Goal: Feedback & Contribution: Submit feedback/report problem

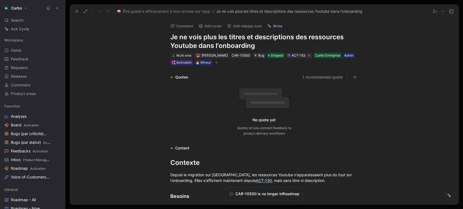
click at [312, 78] on button "1 recommended quote" at bounding box center [322, 77] width 40 height 7
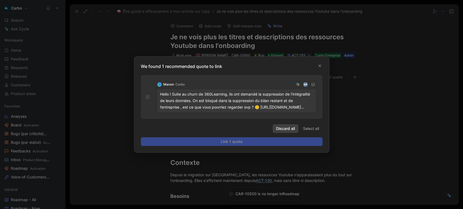
click at [289, 127] on span "Discard all" at bounding box center [285, 128] width 19 height 7
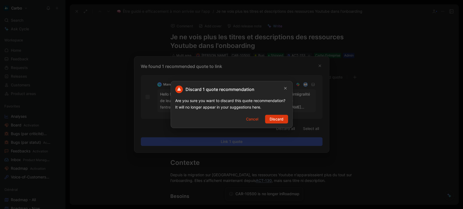
click at [275, 118] on span "Discard" at bounding box center [276, 119] width 14 height 7
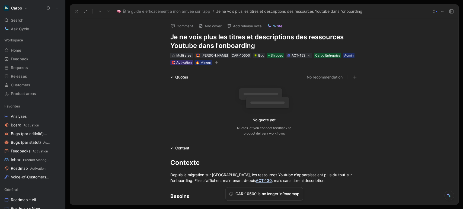
click at [185, 56] on div "Multi area" at bounding box center [183, 55] width 15 height 5
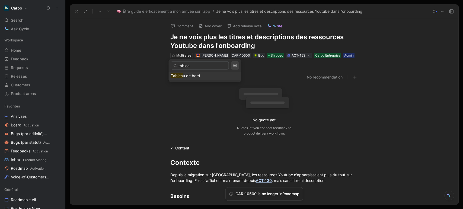
type input "tablea"
click at [192, 74] on span "u de bord" at bounding box center [191, 75] width 17 height 5
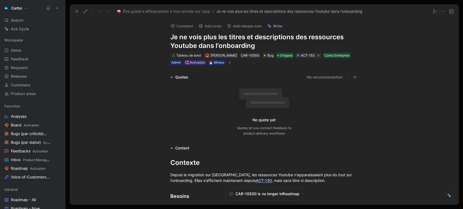
click at [244, 26] on button "Add release note" at bounding box center [244, 26] width 40 height 8
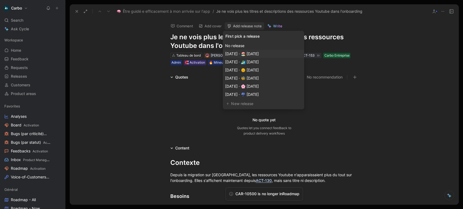
click at [258, 54] on span "Sep 01, 2025 · 🏖️ août 2025" at bounding box center [241, 53] width 33 height 5
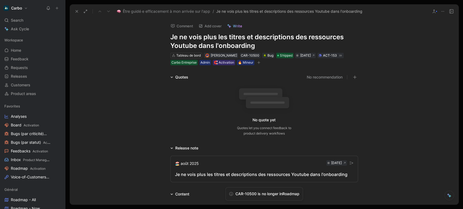
click at [191, 175] on div "Je ne vois plus les titres et descriptions des ressources Youtube dans l'onboar…" at bounding box center [264, 174] width 178 height 7
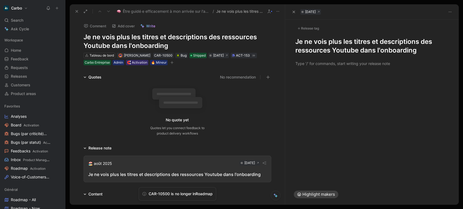
click at [301, 41] on h1 "Je ne vois plus les titres et descriptions des ressources Youtube dans l'onboar…" at bounding box center [371, 45] width 153 height 17
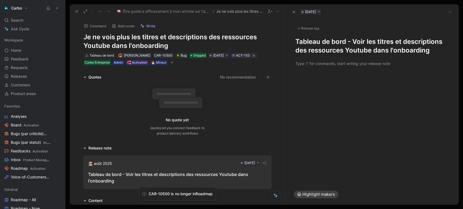
click at [308, 49] on h1 "Tableau de bord - Voir les titres et descriptions des ressources Youtube dans l…" at bounding box center [371, 45] width 153 height 17
click at [312, 64] on div at bounding box center [371, 64] width 153 height 6
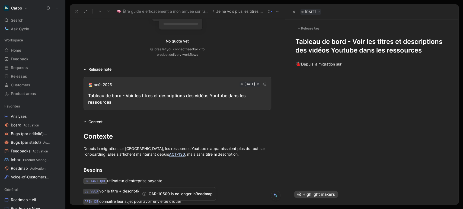
scroll to position [125, 0]
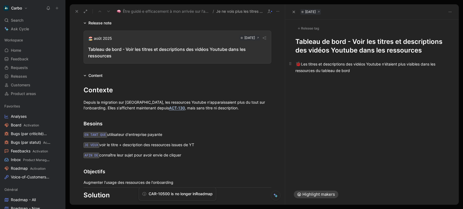
click at [365, 71] on div "🐞 Les titres et descriptions des vidéos Youtube n'étaient plus visibles dans le…" at bounding box center [371, 67] width 153 height 13
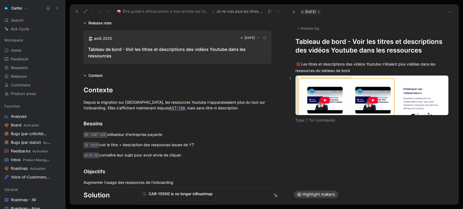
drag, startPoint x: 356, startPoint y: 151, endPoint x: 340, endPoint y: 105, distance: 48.7
click at [340, 105] on div "🐞 Les titres et descriptions des vidéos Youtube n'étaient plus visibles dans le…" at bounding box center [371, 120] width 173 height 130
click at [331, 89] on body "Carbo Search Ctrl K Ask Cycle Workspace Home G then H Feedback G then F Request…" at bounding box center [231, 104] width 463 height 209
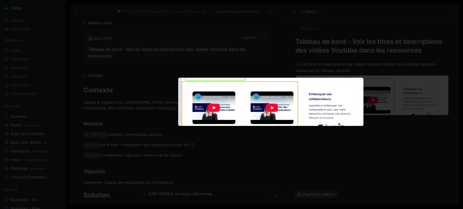
click at [384, 209] on div at bounding box center [231, 209] width 463 height 0
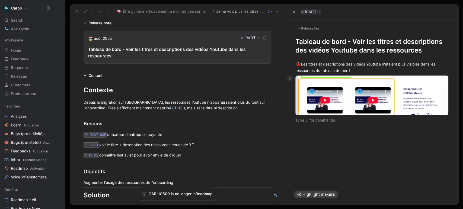
click at [290, 76] on icon at bounding box center [290, 78] width 4 height 4
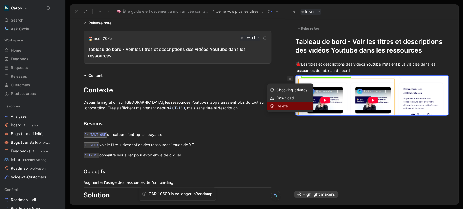
click at [279, 108] on span "Delete" at bounding box center [281, 106] width 11 height 5
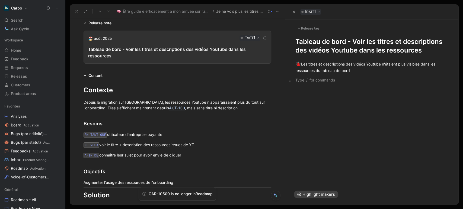
click at [354, 78] on div at bounding box center [371, 80] width 153 height 6
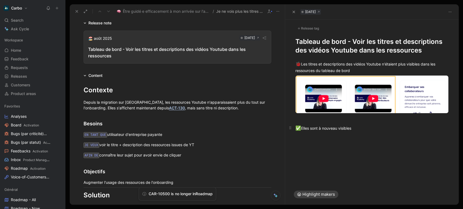
click at [310, 125] on div "✅ Elles sont à nouveau visibles" at bounding box center [371, 128] width 153 height 7
click at [353, 127] on div "✅ Elles sont à nouveau visibles" at bounding box center [371, 128] width 153 height 7
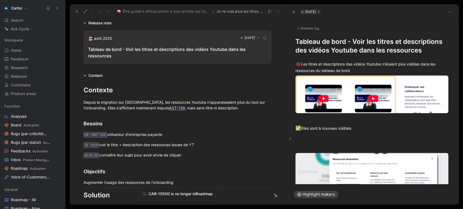
click at [331, 142] on p at bounding box center [371, 138] width 173 height 9
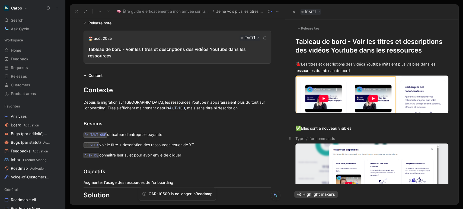
drag, startPoint x: 318, startPoint y: 138, endPoint x: 305, endPoint y: 137, distance: 13.6
click at [305, 137] on div at bounding box center [371, 139] width 153 height 6
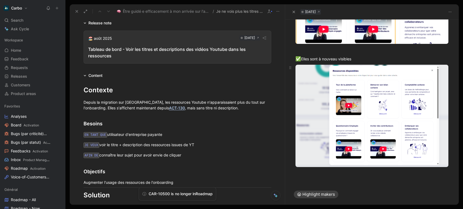
scroll to position [0, 0]
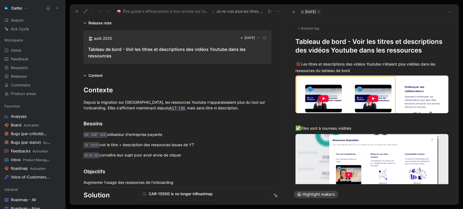
click at [306, 31] on div "Release tag" at bounding box center [307, 28] width 25 height 7
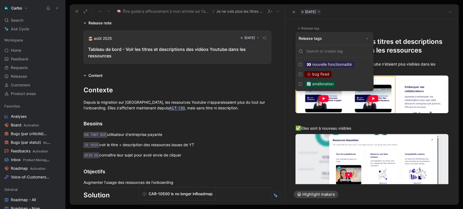
click at [327, 76] on div "🐞 bug fixed" at bounding box center [317, 74] width 27 height 7
click at [302, 76] on input "🐞 bug fixed Edit" at bounding box center [300, 75] width 4 height 4
checkbox input "true"
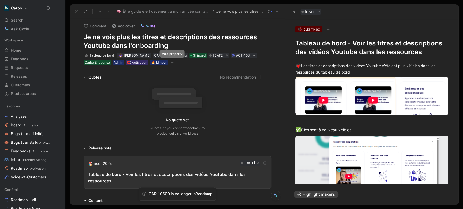
click at [173, 62] on icon "button" at bounding box center [171, 62] width 3 height 3
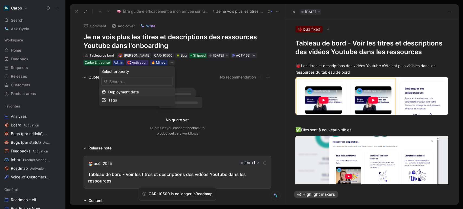
click at [131, 92] on span "Deployment date" at bounding box center [123, 91] width 31 height 5
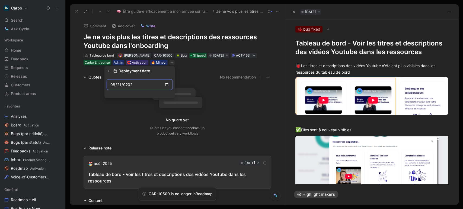
type input "2025-08-21"
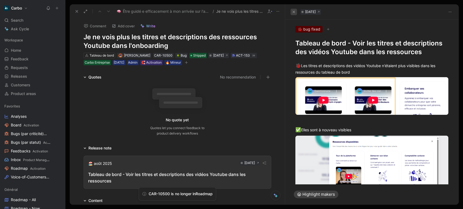
click at [293, 10] on button "button" at bounding box center [293, 12] width 7 height 7
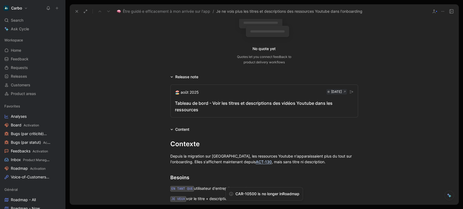
scroll to position [80, 0]
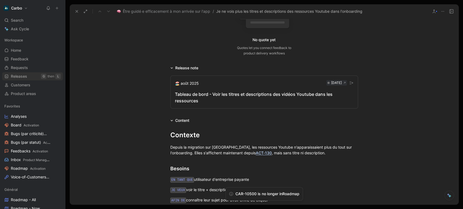
click at [25, 77] on span "Releases" at bounding box center [19, 76] width 16 height 5
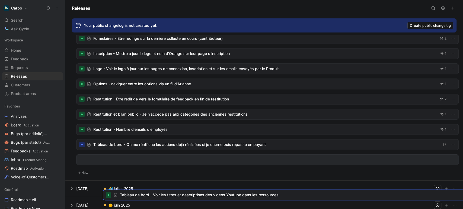
scroll to position [202, 0]
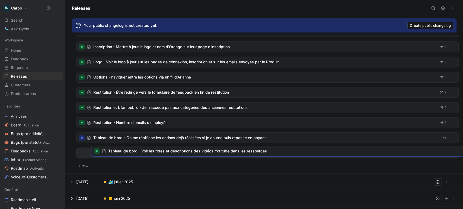
drag, startPoint x: 148, startPoint y: 40, endPoint x: 163, endPoint y: 152, distance: 112.1
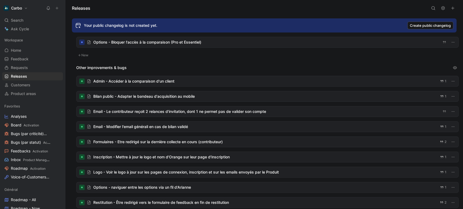
scroll to position [0, 0]
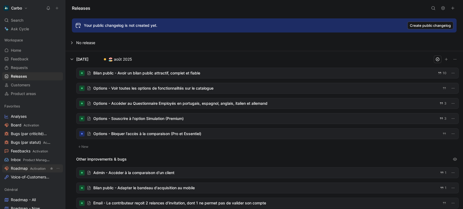
click at [34, 172] on link "Roadmap Activation" at bounding box center [32, 169] width 61 height 8
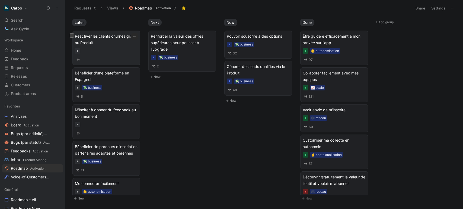
click at [115, 50] on div at bounding box center [106, 50] width 63 height 5
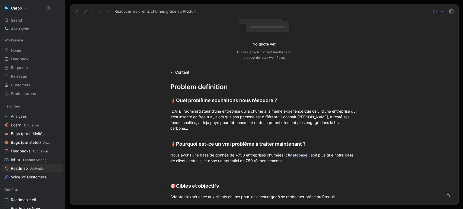
scroll to position [71, 0]
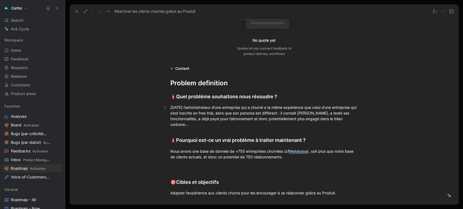
click at [192, 124] on div "[DATE] l’administrateur d’une entreprise qui a churné a la même expérience que …" at bounding box center [264, 116] width 188 height 23
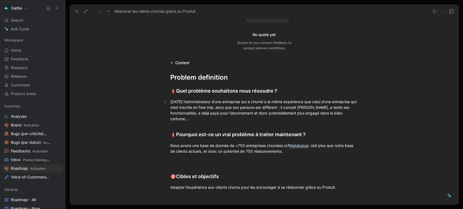
scroll to position [77, 0]
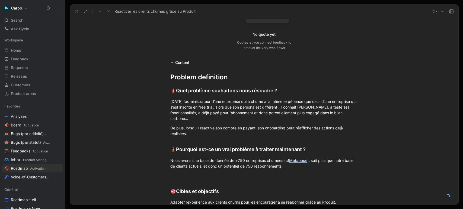
click at [76, 11] on icon at bounding box center [77, 11] width 4 height 4
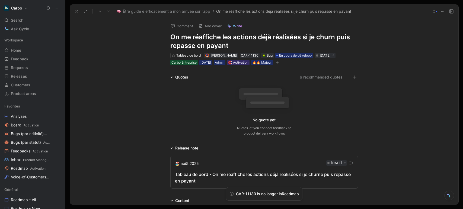
click at [294, 56] on span "En cours de développement" at bounding box center [300, 55] width 42 height 5
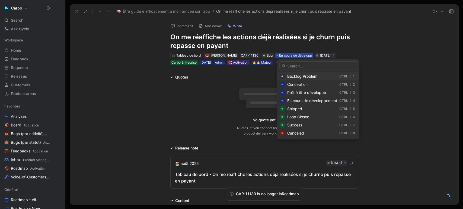
click at [301, 77] on span "Backlog Problem" at bounding box center [302, 76] width 30 height 5
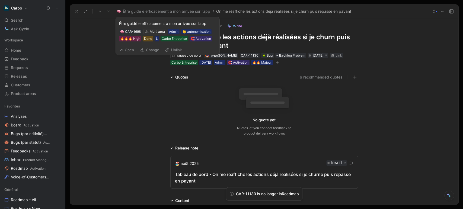
click at [150, 49] on button "Change" at bounding box center [149, 50] width 24 height 8
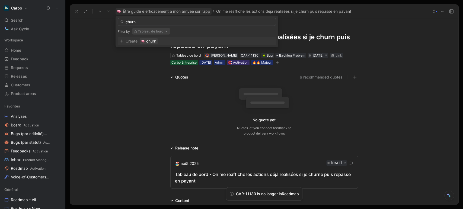
click at [158, 30] on button "Tableau de bord" at bounding box center [151, 31] width 38 height 7
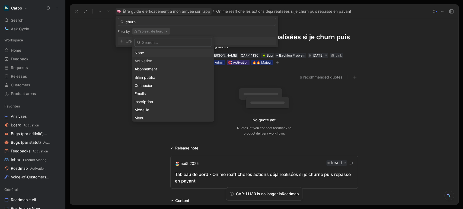
click at [142, 53] on div "None" at bounding box center [172, 53] width 77 height 7
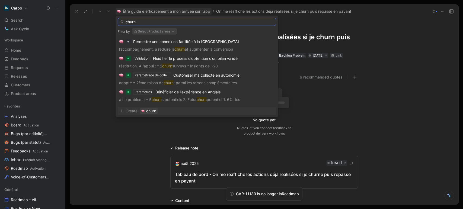
click at [155, 20] on input "churn" at bounding box center [197, 22] width 158 height 8
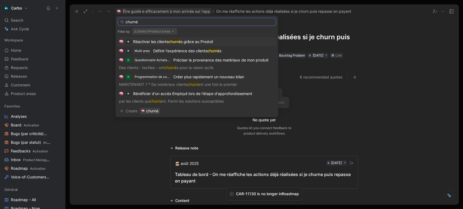
type input "churné"
click at [178, 41] on mark "churné" at bounding box center [174, 41] width 12 height 5
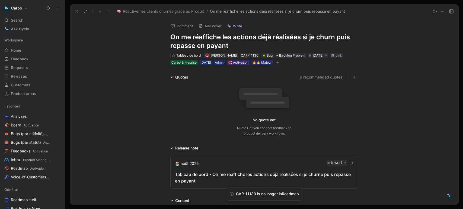
click at [78, 12] on icon at bounding box center [77, 11] width 4 height 4
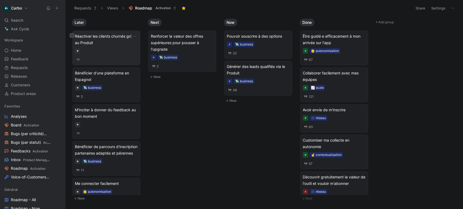
click at [102, 53] on div at bounding box center [106, 50] width 63 height 5
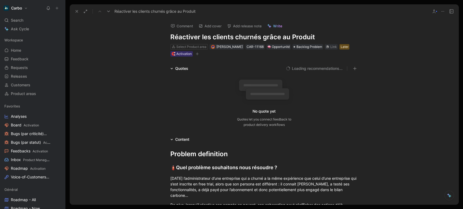
scroll to position [618, 0]
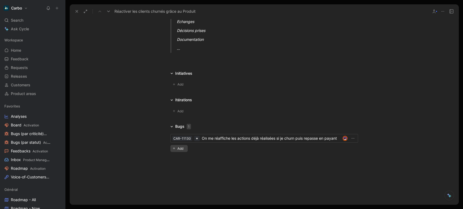
click at [178, 147] on span "Add" at bounding box center [181, 148] width 8 height 5
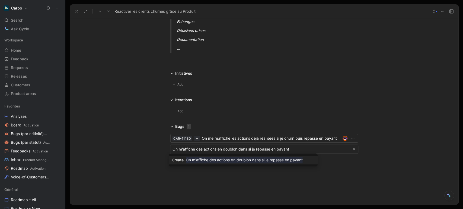
type input "On m'affiche des actions en doublon dans si je repasse en payant"
click at [211, 162] on mark "On m'affiche des actions en doublon dans si je repasse en payant" at bounding box center [244, 160] width 117 height 7
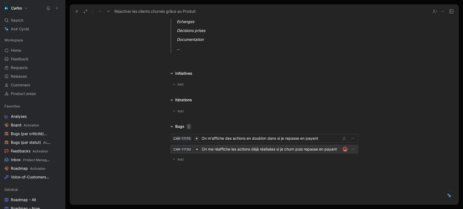
click at [262, 149] on div "On me réaffiche les actions déjà réalisées si je churn puis repasse en payant" at bounding box center [271, 149] width 139 height 7
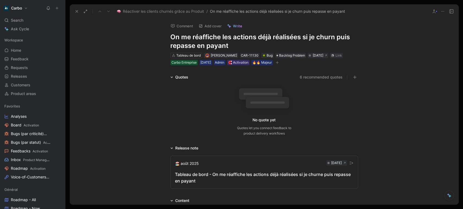
drag, startPoint x: 308, startPoint y: 36, endPoint x: 355, endPoint y: 34, distance: 47.2
click at [355, 34] on h1 "On me réaffiche les actions déjà réalisées si je churn puis repasse en payant" at bounding box center [264, 41] width 188 height 17
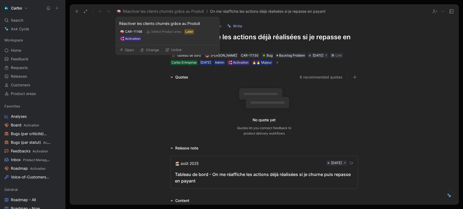
click at [128, 51] on button "Open" at bounding box center [127, 50] width 20 height 8
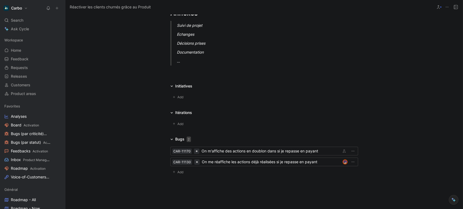
scroll to position [620, 0]
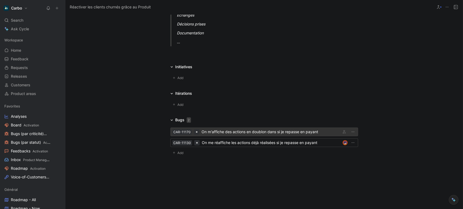
click at [215, 130] on div "On m'affiche des actions en doublon dans si je repasse en payant" at bounding box center [269, 132] width 137 height 7
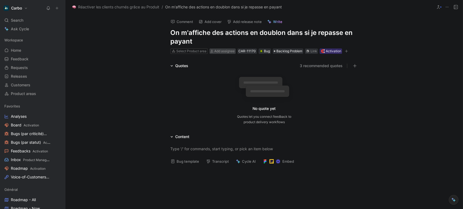
click at [225, 50] on span "Add assignee" at bounding box center [224, 51] width 20 height 4
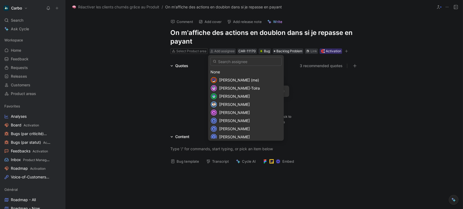
click at [239, 81] on span "Clémentine Coycault (me)" at bounding box center [239, 80] width 40 height 5
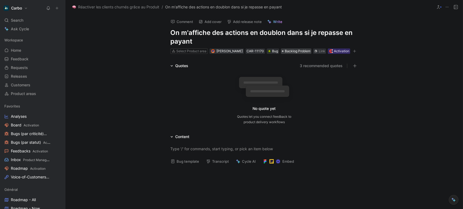
click at [288, 51] on span "Backlog Problem" at bounding box center [297, 51] width 26 height 5
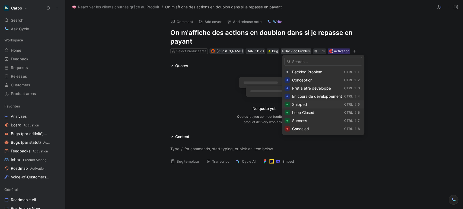
click at [302, 104] on span "Shipped" at bounding box center [299, 104] width 15 height 5
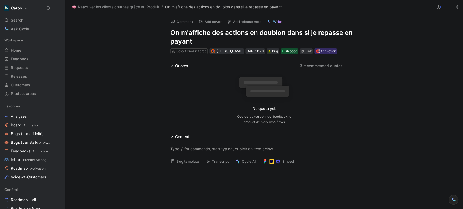
click at [171, 36] on h1 "On m'affiche des actions en doublon dans si je repasse en payant" at bounding box center [264, 36] width 188 height 17
click at [344, 50] on button "button" at bounding box center [340, 51] width 5 height 5
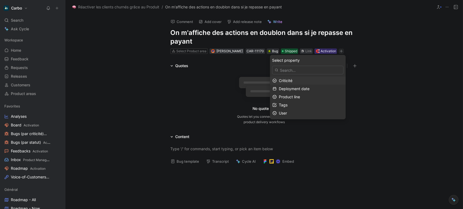
click at [292, 82] on span "Criticité" at bounding box center [286, 80] width 14 height 5
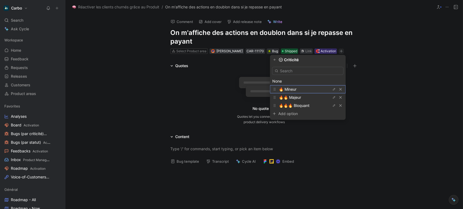
click at [296, 89] on span "🔥 Mineur" at bounding box center [288, 89] width 18 height 5
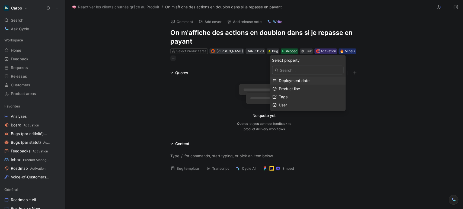
click at [309, 82] on span "Deployment date" at bounding box center [294, 80] width 31 height 5
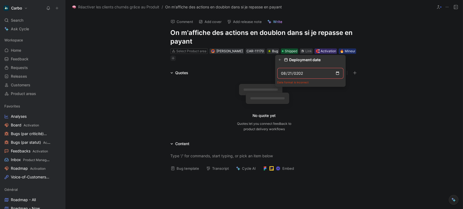
type input "2025-08-21"
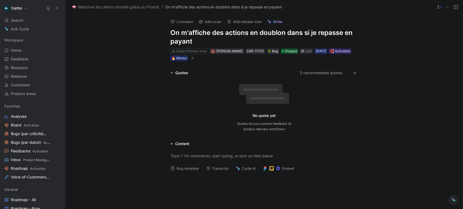
click at [197, 51] on div "Select Product area" at bounding box center [191, 51] width 30 height 5
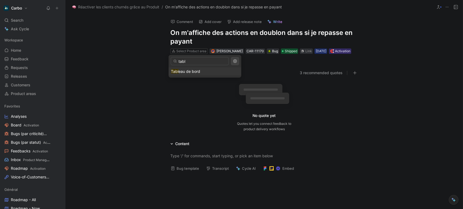
type input "tabl"
click at [204, 73] on div "Tabl eau de bord" at bounding box center [205, 71] width 68 height 7
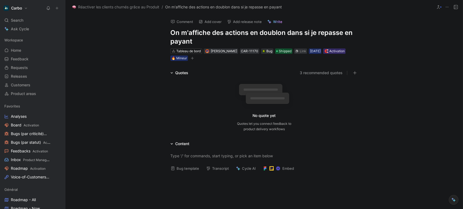
click at [191, 60] on button "button" at bounding box center [191, 58] width 5 height 5
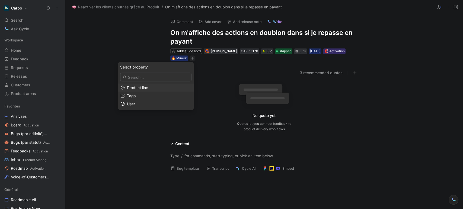
click at [153, 88] on div "Product line" at bounding box center [159, 87] width 64 height 7
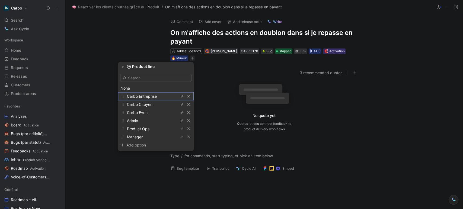
click at [145, 96] on span "Carbo Entreprise" at bounding box center [142, 96] width 30 height 5
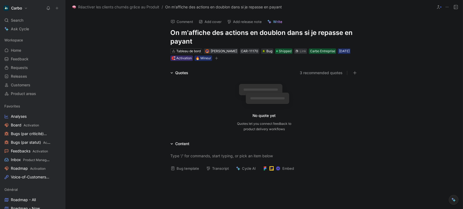
click at [243, 22] on button "Add release note" at bounding box center [244, 22] width 40 height 8
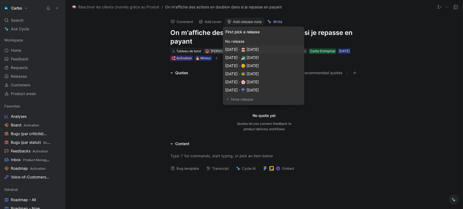
click at [276, 49] on div "Sep 01, 2025 · 🏖️ août 2025" at bounding box center [263, 49] width 76 height 7
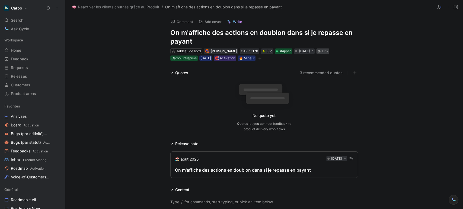
click at [328, 50] on div "Link" at bounding box center [324, 51] width 7 height 5
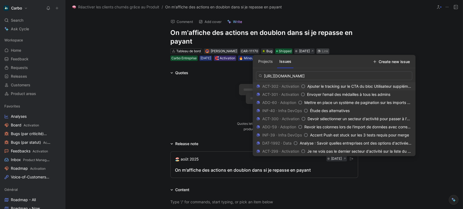
scroll to position [0, 105]
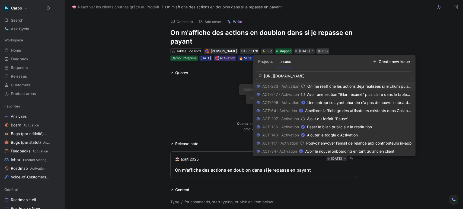
type input "https://linear.app/hellocarbo/issue/ACT-283/on-me-reaffiche-les-actions-deja-re…"
click at [336, 86] on span "On me réaffiche les actions déjà réalisées si je churn puis repasse en payant" at bounding box center [374, 86] width 135 height 5
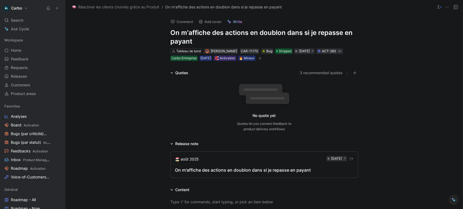
scroll to position [43, 0]
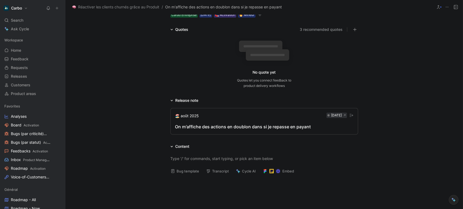
click at [196, 124] on div "On m'affiche des actions en doublon dans si je repasse en payant" at bounding box center [264, 127] width 178 height 7
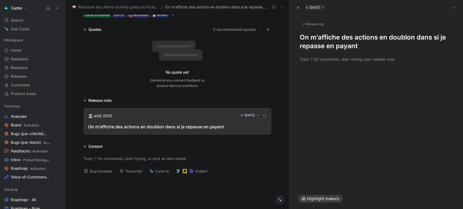
click at [300, 35] on h1 "On m'affiche des actions en doublon dans si je repasse en payant" at bounding box center [376, 41] width 153 height 17
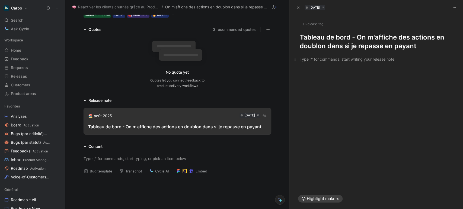
click at [310, 56] on p at bounding box center [375, 59] width 173 height 9
click at [411, 67] on div "🐞 Etant donné que je suis un client churné qui repasse en payant, quand je vais…" at bounding box center [376, 62] width 153 height 13
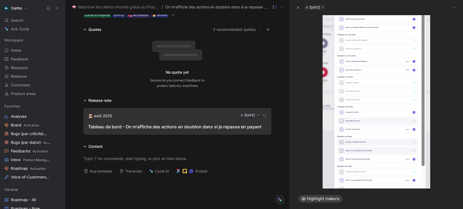
scroll to position [123, 0]
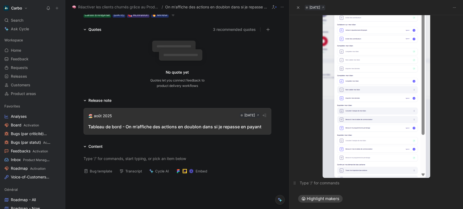
click at [309, 185] on div at bounding box center [376, 183] width 153 height 6
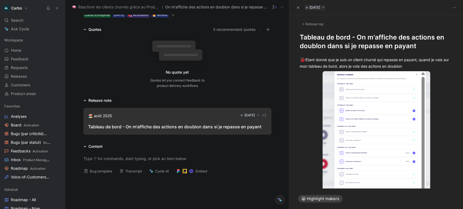
click at [310, 21] on div "Release tag" at bounding box center [312, 24] width 25 height 7
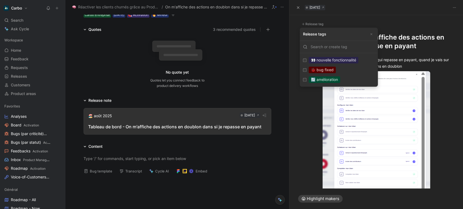
click at [325, 70] on div "🐞 bug fixed" at bounding box center [321, 70] width 27 height 7
click at [306, 70] on input "🐞 bug fixed Edit" at bounding box center [305, 70] width 4 height 4
checkbox input "true"
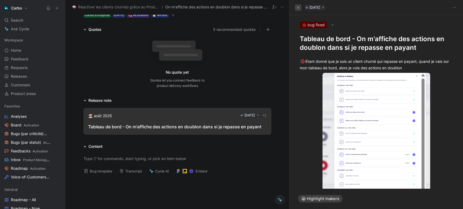
click at [297, 7] on icon "button" at bounding box center [298, 7] width 2 height 2
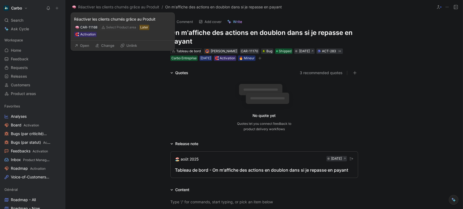
click at [84, 46] on button "Open" at bounding box center [82, 46] width 20 height 8
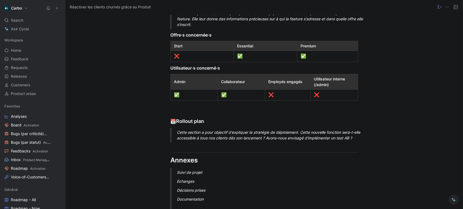
scroll to position [620, 0]
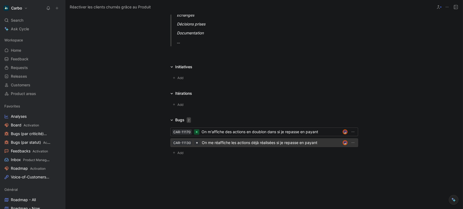
click at [235, 142] on div "On me réaffiche les actions déjà réalisées si je repasse en payant" at bounding box center [271, 143] width 139 height 7
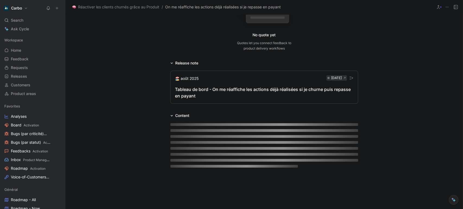
scroll to position [82, 0]
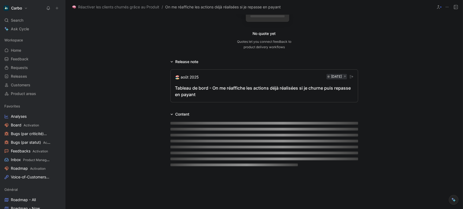
click at [193, 92] on div "Tableau de bord - On me réaffiche les actions déjà réalisées si je churne puis …" at bounding box center [264, 91] width 178 height 13
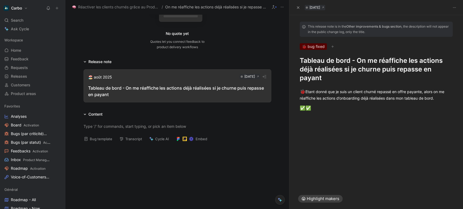
scroll to position [0, 0]
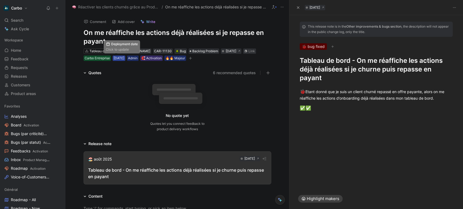
click at [124, 60] on div "22/08/2025" at bounding box center [119, 58] width 11 height 5
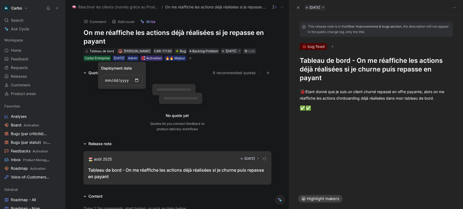
click at [109, 80] on input "date" at bounding box center [121, 80] width 41 height 11
click at [117, 56] on div "22/08/2025" at bounding box center [119, 58] width 11 height 5
click at [135, 80] on input "2025-08-22" at bounding box center [121, 80] width 41 height 11
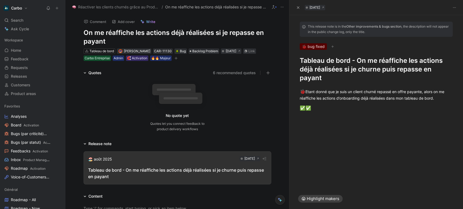
click at [242, 54] on div "Tableau de bord Clémentine Coycault CAR-11130 Bug Backlog Problem Sep 01, 2025 …" at bounding box center [177, 55] width 189 height 14
click at [236, 51] on div "[DATE]" at bounding box center [231, 51] width 11 height 5
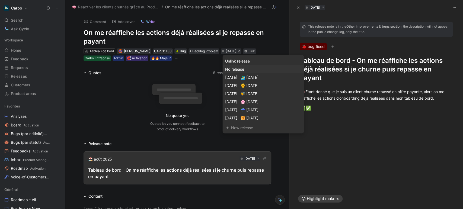
click at [237, 69] on span "No release" at bounding box center [234, 69] width 19 height 5
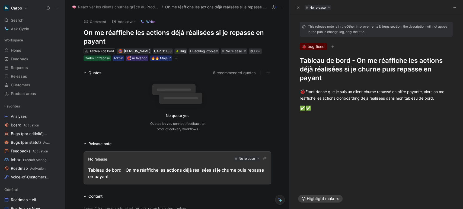
click at [186, 169] on div "Tableau de bord - On me réaffiche les actions déjà réalisées si je churne puis …" at bounding box center [177, 173] width 178 height 13
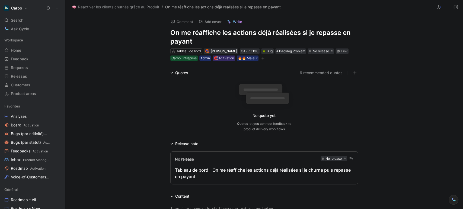
click at [210, 170] on div "Tableau de bord - On me réaffiche les actions déjà réalisées si je churne puis …" at bounding box center [264, 173] width 178 height 13
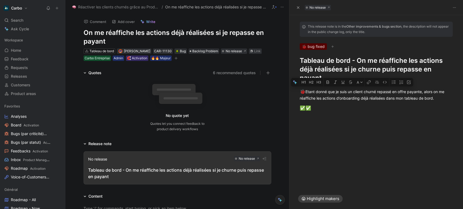
drag, startPoint x: 326, startPoint y: 108, endPoint x: 303, endPoint y: 60, distance: 53.1
click at [303, 60] on div "This release note is in the Other improvements & bugs section , the description…" at bounding box center [375, 101] width 173 height 173
click at [303, 60] on h1 "Tableau de bord - On me réaffiche les actions déjà réalisées si je churne puis …" at bounding box center [376, 69] width 153 height 26
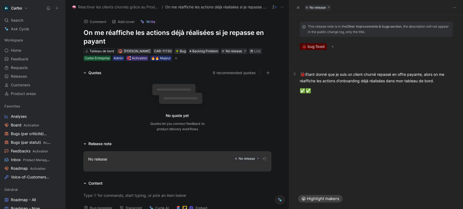
click at [308, 82] on div "🐞 Etant donné que je suis un client churné repassé en offre payante, alors on m…" at bounding box center [376, 77] width 153 height 13
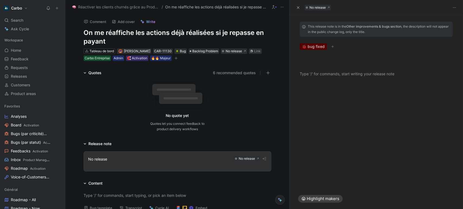
click at [315, 43] on div "This release note is in the Other improvements & bugs section , the description…" at bounding box center [375, 40] width 173 height 50
click at [315, 47] on div "🐞 bug fixed" at bounding box center [313, 46] width 27 height 7
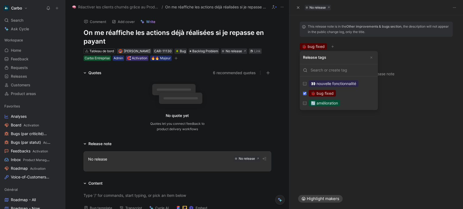
click at [315, 92] on div "🐞 bug fixed" at bounding box center [321, 93] width 27 height 7
click at [306, 92] on input "🐞 bug fixed Edit" at bounding box center [305, 94] width 4 height 4
checkbox input "false"
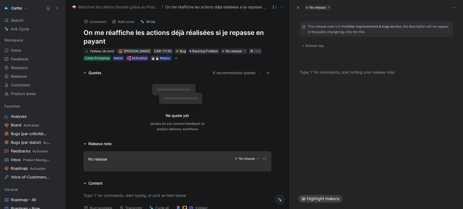
scroll to position [29, 0]
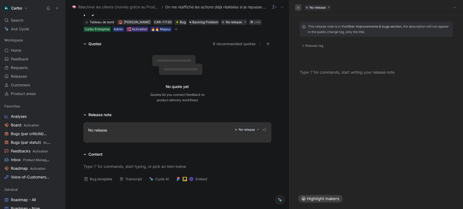
click at [297, 6] on icon "button" at bounding box center [297, 7] width 3 height 3
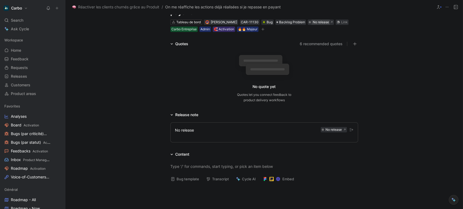
click at [322, 21] on div "No release" at bounding box center [320, 22] width 16 height 5
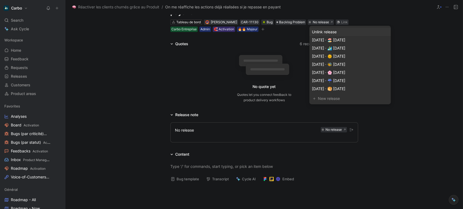
click at [330, 32] on div "Unlink release" at bounding box center [349, 32] width 76 height 7
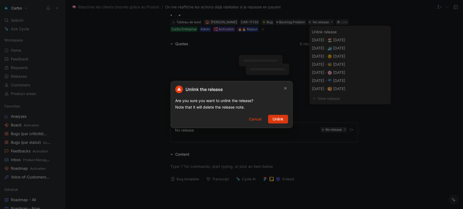
click at [272, 120] on span "Unlink" at bounding box center [277, 119] width 11 height 7
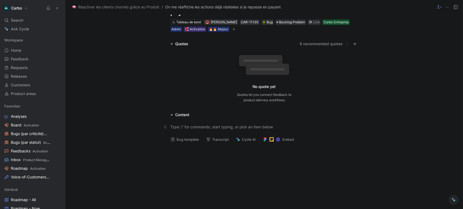
click at [186, 128] on div at bounding box center [264, 127] width 188 height 6
click at [187, 137] on button "Bug template" at bounding box center [184, 140] width 33 height 8
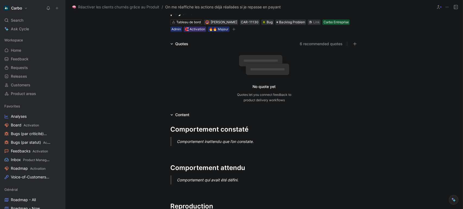
click at [184, 143] on div "Comportement inattendu que l’on constate." at bounding box center [271, 142] width 188 height 6
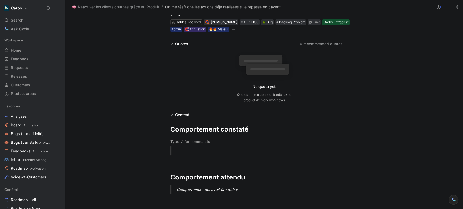
paste div
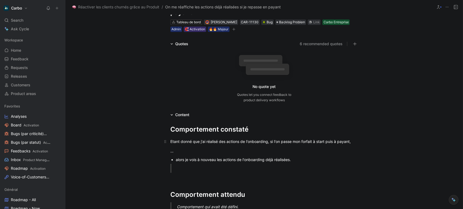
click at [168, 143] on p "Etant donné que j'ai réalisé des actions de l'onboarding, si l'on passe mon for…" at bounding box center [264, 141] width 208 height 9
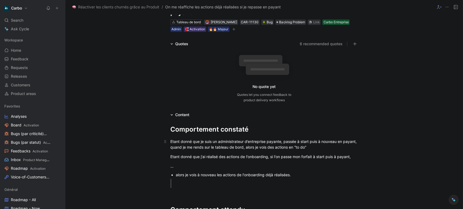
click at [337, 146] on div "Etant donné que je suis un administrateur d’entreprise payante, passée à start …" at bounding box center [264, 144] width 188 height 11
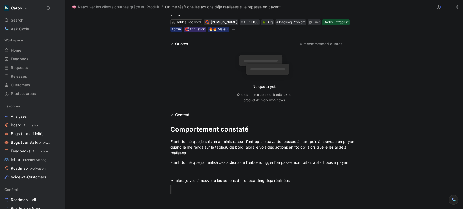
scroll to position [53, 0]
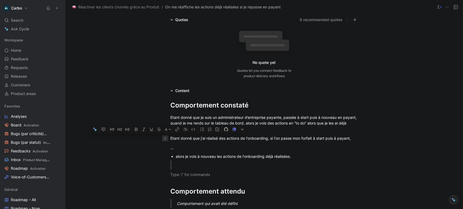
drag, startPoint x: 210, startPoint y: 176, endPoint x: 163, endPoint y: 140, distance: 59.7
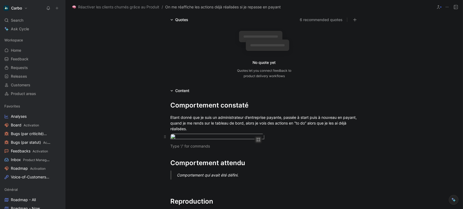
click at [257, 139] on icon "button" at bounding box center [258, 139] width 2 height 0
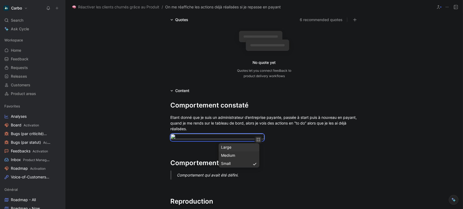
click at [239, 147] on div "Large" at bounding box center [239, 147] width 36 height 7
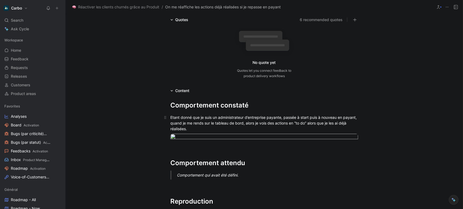
click at [350, 123] on div "Etant donné que je suis un administrateur d’entreprise payante, passée à start …" at bounding box center [264, 123] width 188 height 17
click at [221, 130] on div "Etant donné que je suis un administrateur d’entreprise payante, passée à start …" at bounding box center [264, 123] width 188 height 17
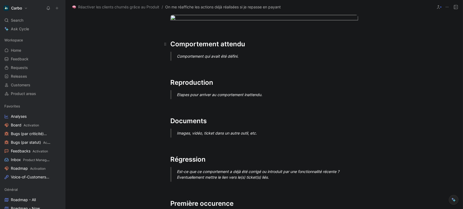
scroll to position [190, 0]
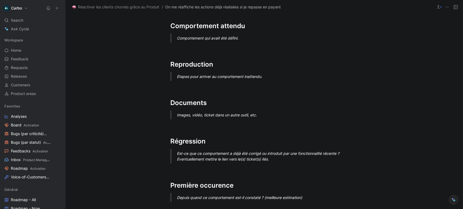
click at [193, 41] on div "Comportement qui avait été défini." at bounding box center [271, 38] width 188 height 6
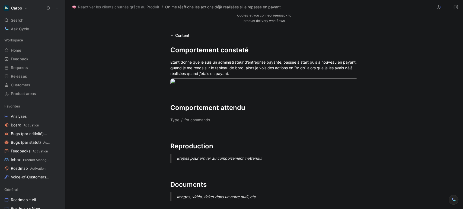
scroll to position [0, 0]
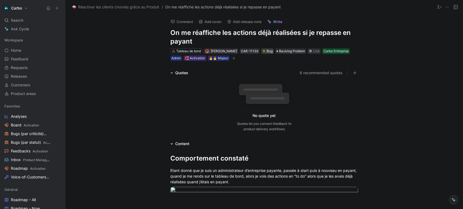
click at [271, 52] on div "Bug" at bounding box center [267, 51] width 10 height 5
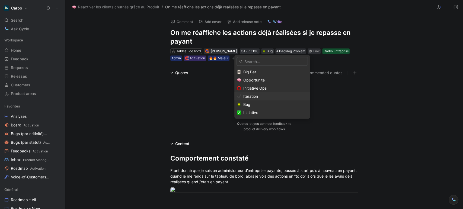
click at [257, 96] on span "Itération" at bounding box center [250, 96] width 15 height 5
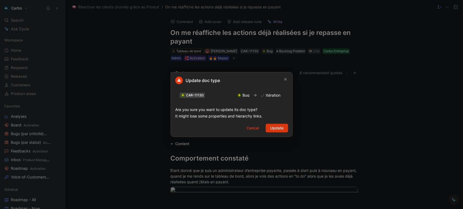
click at [281, 127] on span "Update" at bounding box center [276, 128] width 13 height 7
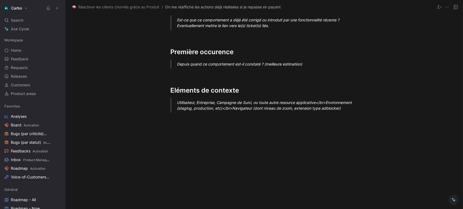
scroll to position [452, 0]
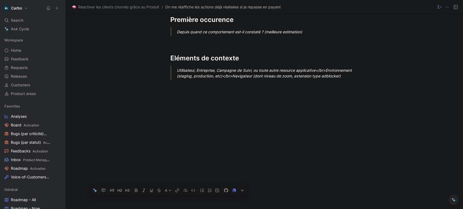
drag, startPoint x: 169, startPoint y: 158, endPoint x: 363, endPoint y: 223, distance: 204.3
click at [363, 209] on html "Carbo Search Ctrl K Ask Cycle Workspace Home G then H Feedback G then F Request…" at bounding box center [231, 104] width 463 height 209
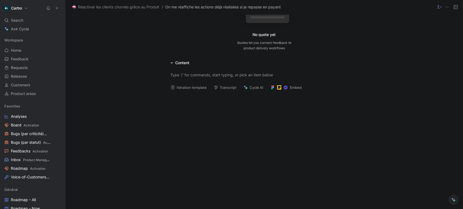
scroll to position [0, 0]
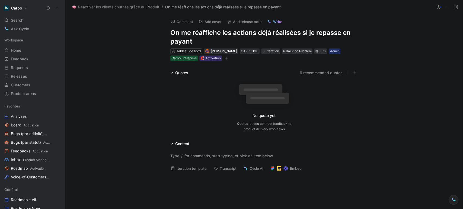
click at [192, 169] on button "Itération template" at bounding box center [188, 169] width 41 height 8
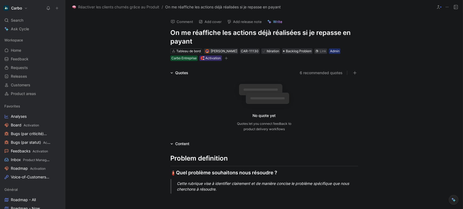
scroll to position [25, 0]
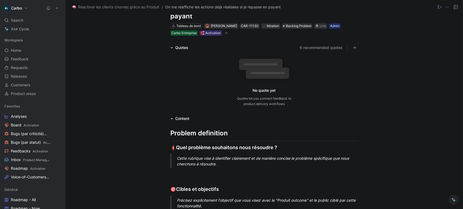
click at [208, 159] on div "Cette rubrique vise à identifier clairement et de manière concise le problème s…" at bounding box center [271, 161] width 188 height 11
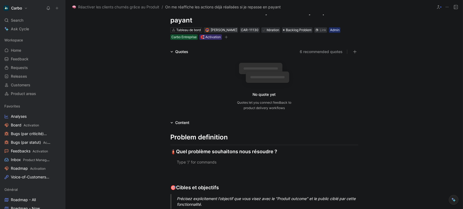
scroll to position [275, 0]
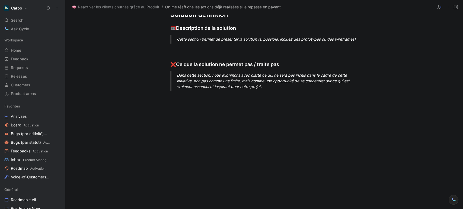
click at [272, 88] on div "Dans cette section, nous exprimons avec clarté ce qui ne sera pas inclus dans l…" at bounding box center [271, 80] width 188 height 17
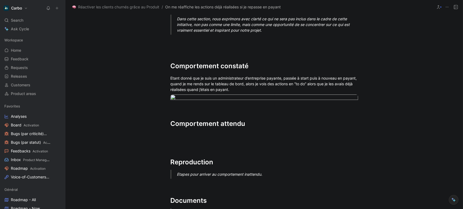
scroll to position [320, 0]
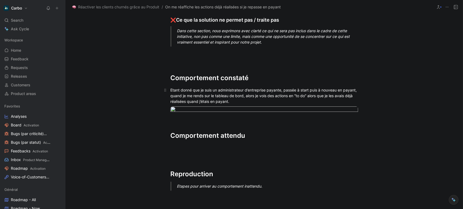
click at [234, 94] on div "Etant donné que je suis un administrateur d’entreprise payante, passée à start …" at bounding box center [264, 95] width 188 height 17
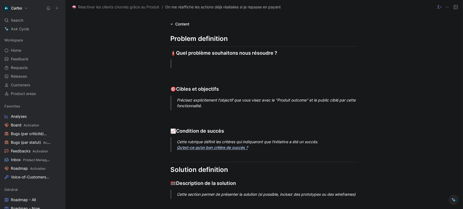
scroll to position [0, 0]
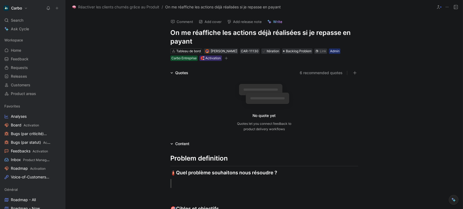
click at [190, 184] on div at bounding box center [271, 184] width 188 height 6
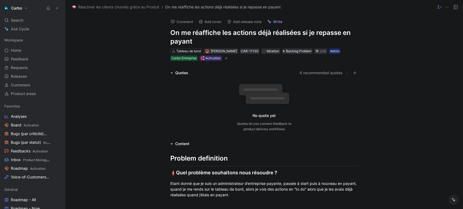
scroll to position [67, 0]
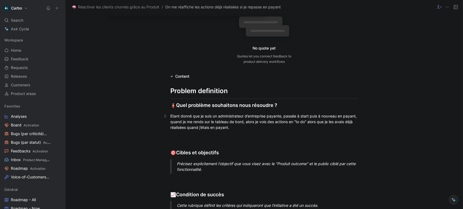
drag, startPoint x: 170, startPoint y: 116, endPoint x: 202, endPoint y: 116, distance: 31.4
click at [202, 116] on div "Etant donné que je suis un administrateur d’entreprise payante, passée à start …" at bounding box center [264, 121] width 188 height 17
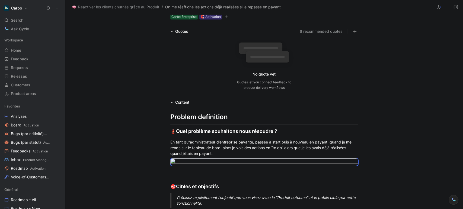
scroll to position [181, 0]
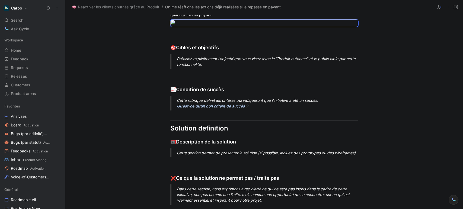
click at [195, 67] on div "Précisez explicitement l'objectif que vous visez avec le "Produit outcome" et l…" at bounding box center [271, 61] width 188 height 11
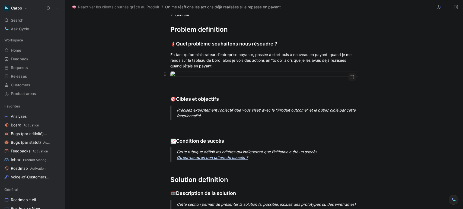
scroll to position [173, 0]
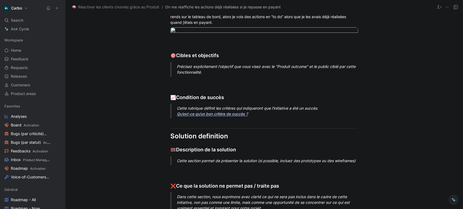
click at [194, 75] on div "Précisez explicitement l'objectif que vous visez avec le "Produit outcome" et l…" at bounding box center [271, 69] width 188 height 11
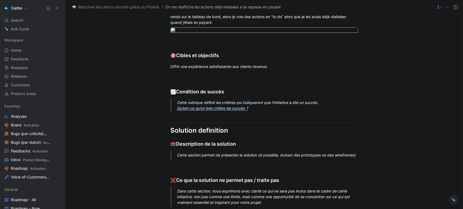
scroll to position [241, 0]
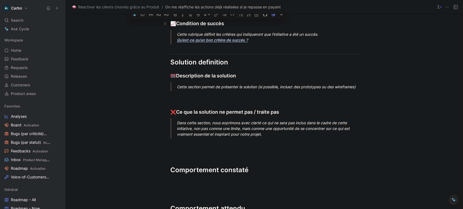
drag, startPoint x: 265, startPoint y: 137, endPoint x: 159, endPoint y: 120, distance: 107.0
click at [159, 120] on div "Problem definition 🧯 Quel problème souhaitons nous résoudre ? En tant qu’’admin…" at bounding box center [263, 174] width 397 height 537
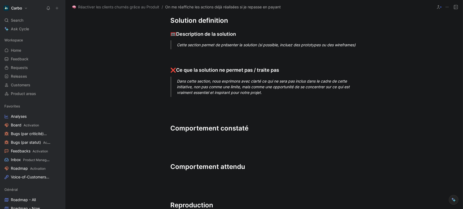
click at [186, 48] on div "Cette section permet de présenter la solution (si possible, incluez des prototy…" at bounding box center [271, 45] width 188 height 6
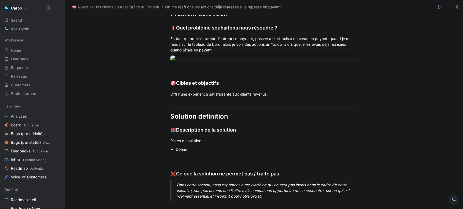
scroll to position [117, 0]
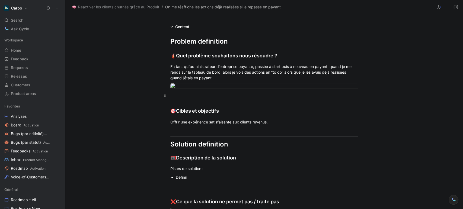
click at [189, 100] on p at bounding box center [264, 95] width 208 height 9
click at [189, 100] on p "(Pourquoi : car lorsque l’on passe une entreprise" at bounding box center [264, 95] width 208 height 9
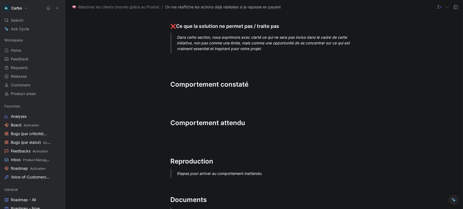
click at [282, 149] on div "Problem definition 🧯 Quel problème souhaitons nous résoudre ? En tant qu’’admin…" at bounding box center [263, 105] width 397 height 503
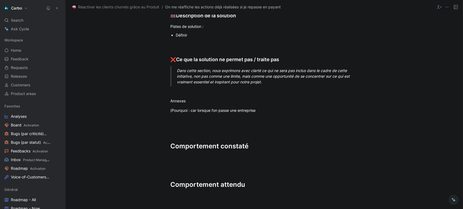
scroll to position [298, 0]
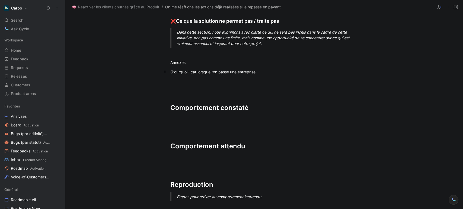
click at [171, 75] on div "(Pourquoi : car lorsque l’on passe une entreprise" at bounding box center [264, 72] width 188 height 6
click at [186, 75] on div "Pourquoi : car lorsque l’on passe une entreprise" at bounding box center [264, 72] width 188 height 6
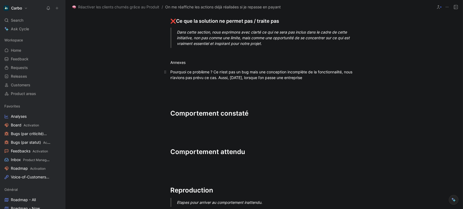
click at [316, 81] on div "Pourquoi ce problème ? Ce n’est pas un bug mais une conception incomplète de la…" at bounding box center [264, 74] width 188 height 11
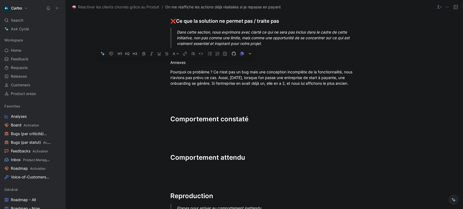
drag, startPoint x: 193, startPoint y: 159, endPoint x: 155, endPoint y: 157, distance: 38.3
click at [155, 157] on div "Problem definition 🧯 Quel problème souhaitons nous résoudre ? En tant qu’’admin…" at bounding box center [263, 120] width 397 height 543
click at [118, 55] on icon "button" at bounding box center [119, 53] width 2 height 3
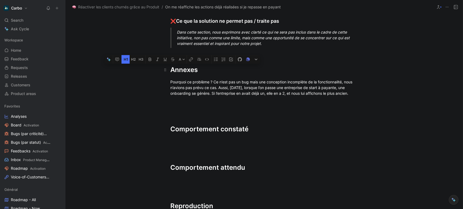
click at [188, 96] on div "Pourquoi ce problème ? Ce n’est pas un bug mais une conception incomplète de la…" at bounding box center [264, 87] width 188 height 17
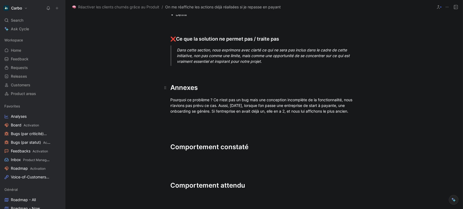
scroll to position [311, 0]
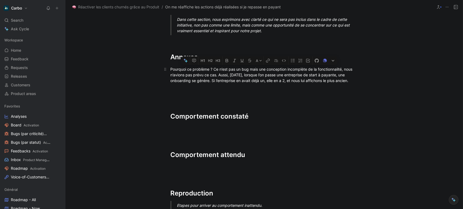
drag, startPoint x: 194, startPoint y: 157, endPoint x: 168, endPoint y: 165, distance: 27.4
click at [168, 85] on p "Pourquoi ce problème ? Ce n’est pas un bug mais une conception incomplète de la…" at bounding box center [264, 75] width 208 height 20
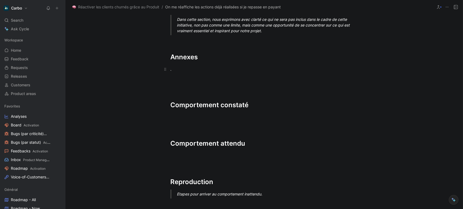
scroll to position [140, 0]
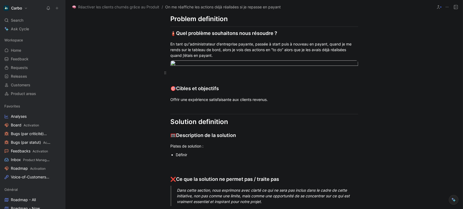
click at [178, 76] on div at bounding box center [264, 73] width 188 height 6
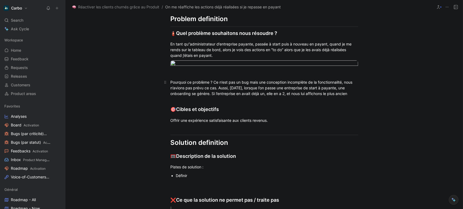
click at [170, 96] on div "Pourquoi ce problème ? Ce n’est pas un bug mais une conception incomplète de la…" at bounding box center [264, 87] width 188 height 17
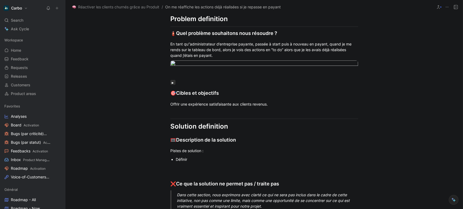
click at [172, 85] on button "button" at bounding box center [172, 82] width 5 height 5
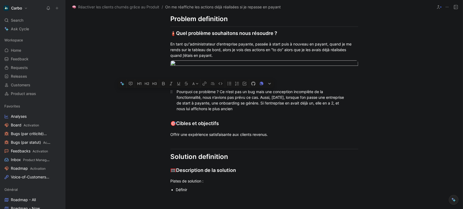
drag, startPoint x: 216, startPoint y: 188, endPoint x: 175, endPoint y: 187, distance: 40.7
click at [176, 112] on div "Pourquoi ce problème ? Ce n’est pas un bug mais une conception incomplète de la…" at bounding box center [261, 100] width 171 height 23
click at [189, 85] on summary at bounding box center [266, 82] width 181 height 6
click at [176, 112] on div "Ce n’est pas un bug mais une conception incomplète de la fonctionnalité, nous n…" at bounding box center [261, 100] width 171 height 23
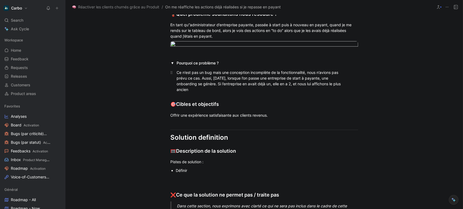
click at [306, 92] on div "Ce n’est pas un bug mais une conception incomplète de la fonctionnalité, nous n…" at bounding box center [261, 81] width 171 height 23
click at [182, 66] on summary "Pourquoi ce problème ?" at bounding box center [266, 63] width 181 height 6
click at [170, 56] on icon "button" at bounding box center [171, 54] width 3 height 3
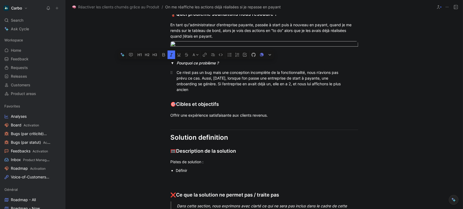
click at [198, 92] on div "Ce n’est pas un bug mais une conception incomplète de la fonctionnalité, nous n…" at bounding box center [261, 81] width 171 height 23
click at [170, 66] on button "button" at bounding box center [172, 63] width 5 height 5
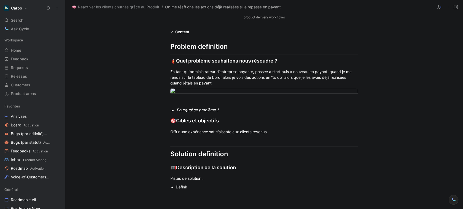
scroll to position [202, 0]
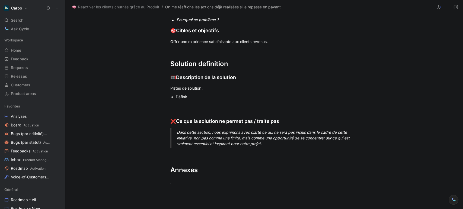
click at [229, 24] on div "Pourquoi ce problème ? Ce n’est pas un bug mais une conception incomplète de la…" at bounding box center [264, 19] width 208 height 9
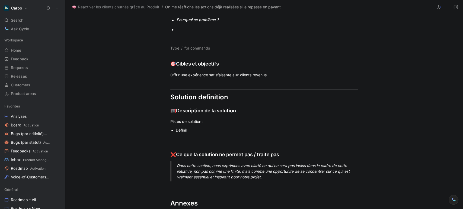
click at [182, 32] on summary at bounding box center [266, 29] width 181 height 6
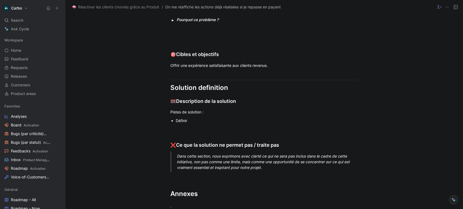
click at [182, 32] on div at bounding box center [264, 29] width 188 height 6
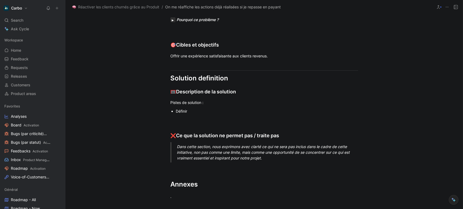
click at [170, 22] on button "button" at bounding box center [172, 19] width 5 height 5
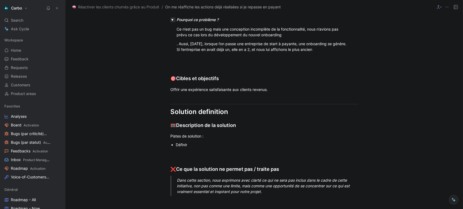
click at [170, 22] on button "button" at bounding box center [172, 19] width 5 height 5
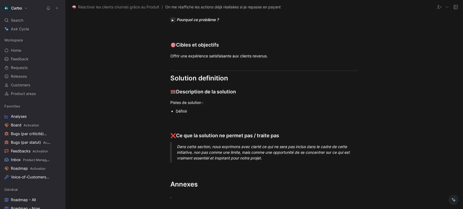
click at [170, 22] on button "button" at bounding box center [172, 19] width 5 height 5
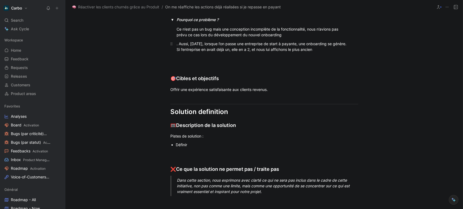
click at [178, 52] on div ". Aussi, aujourd’hui, lorsque l’on passe une entreprise de start à payante, une…" at bounding box center [261, 46] width 171 height 11
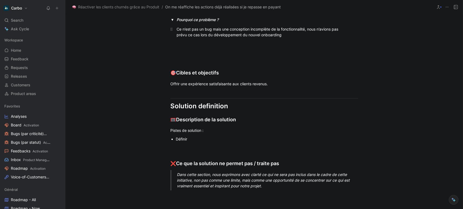
click at [285, 38] on div "Ce n’est pas un bug mais une conception incomplète de la fonctionnalité, nous n…" at bounding box center [261, 31] width 171 height 11
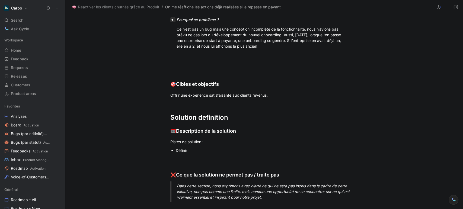
click at [172, 22] on button "button" at bounding box center [172, 19] width 5 height 5
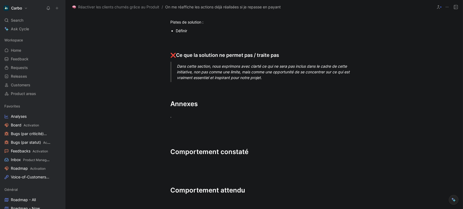
scroll to position [284, 0]
click at [195, 33] on div "Définir" at bounding box center [267, 30] width 182 height 6
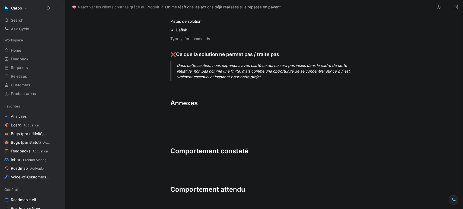
click at [195, 33] on div "Définir" at bounding box center [267, 30] width 182 height 6
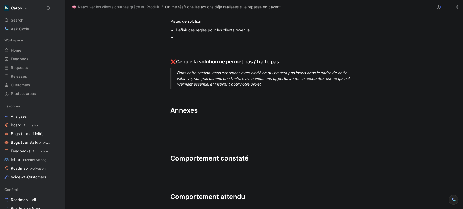
click at [195, 33] on div "Définir des règles pour les clients revenus" at bounding box center [267, 30] width 182 height 6
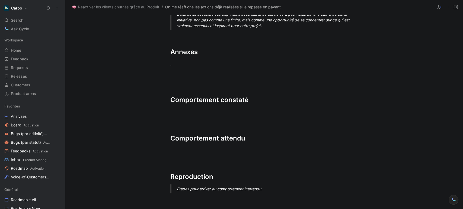
scroll to position [352, 0]
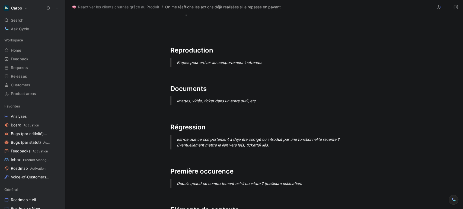
drag, startPoint x: 169, startPoint y: 153, endPoint x: 296, endPoint y: 222, distance: 144.7
click at [296, 209] on html "Carbo Search Ctrl K Ask Cycle Workspace Home G then H Feedback G then F Request…" at bounding box center [231, 104] width 463 height 209
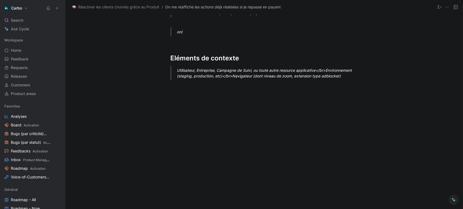
scroll to position [399, 0]
drag, startPoint x: 349, startPoint y: 149, endPoint x: 166, endPoint y: 60, distance: 203.7
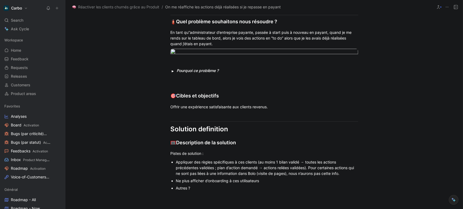
scroll to position [171, 0]
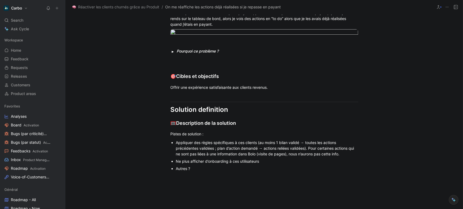
click at [245, 54] on summary "Pourquoi ce problème ?" at bounding box center [266, 51] width 181 height 6
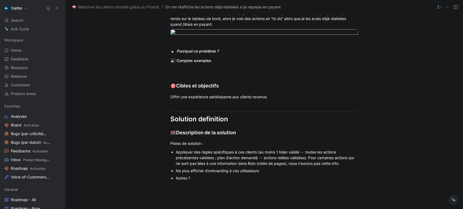
click at [170, 63] on button "button" at bounding box center [172, 60] width 5 height 5
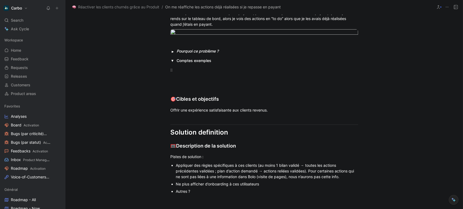
click at [184, 75] on p at bounding box center [256, 70] width 181 height 9
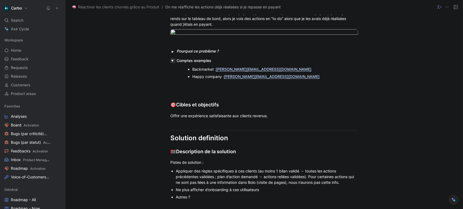
click at [170, 63] on button "button" at bounding box center [172, 60] width 5 height 5
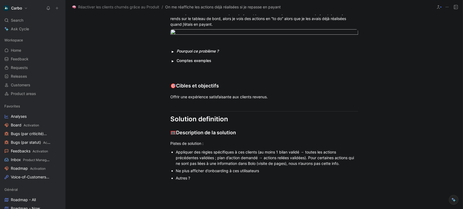
click at [189, 63] on summary "Comptes exemples" at bounding box center [266, 61] width 181 height 6
click at [166, 54] on icon "button" at bounding box center [167, 52] width 4 height 4
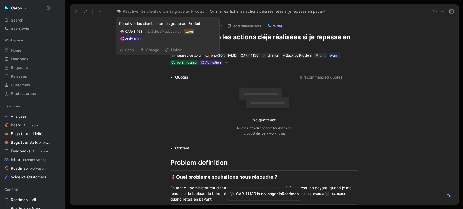
click at [131, 48] on button "Open" at bounding box center [127, 50] width 20 height 8
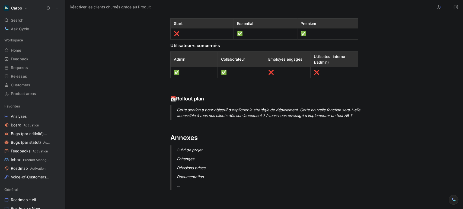
scroll to position [620, 0]
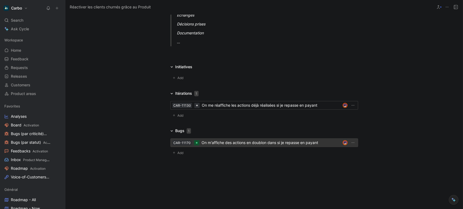
click at [242, 143] on div "On m'affiche des actions en doublon dans si je repasse en payant" at bounding box center [270, 143] width 139 height 7
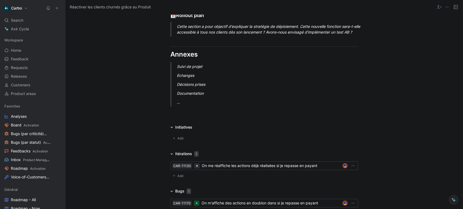
scroll to position [620, 0]
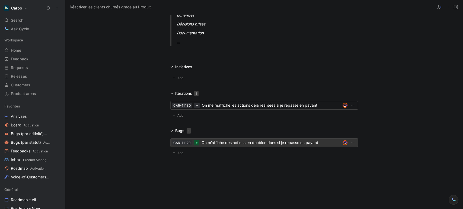
click at [233, 144] on div "On m'affiche des actions en doublon dans si je repasse en payant" at bounding box center [270, 143] width 139 height 7
